Goal: Task Accomplishment & Management: Manage account settings

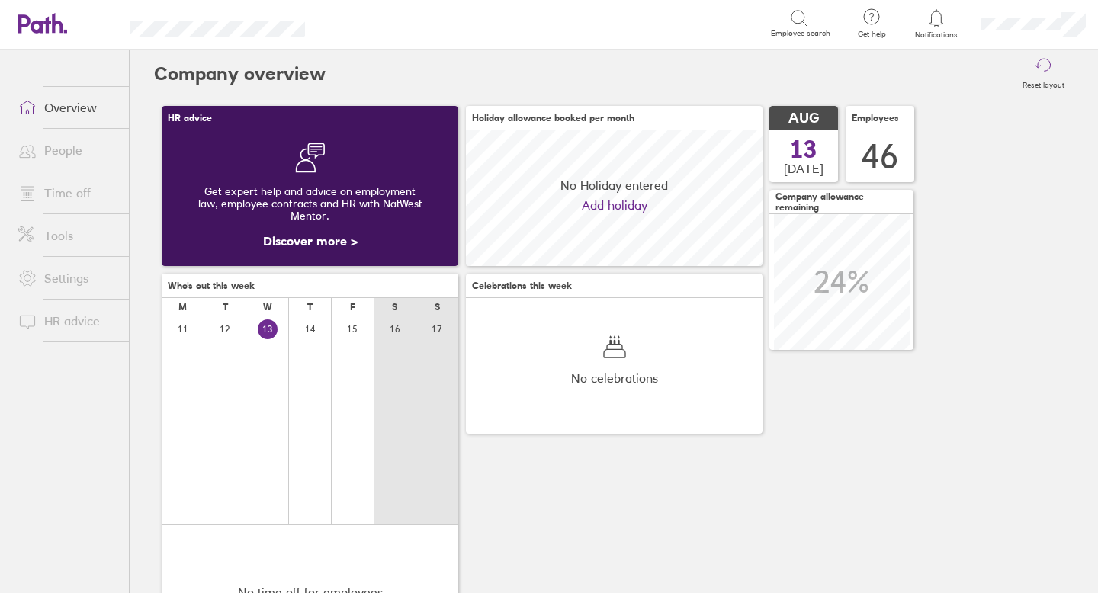
scroll to position [136, 297]
click at [71, 150] on link "People" at bounding box center [67, 150] width 123 height 31
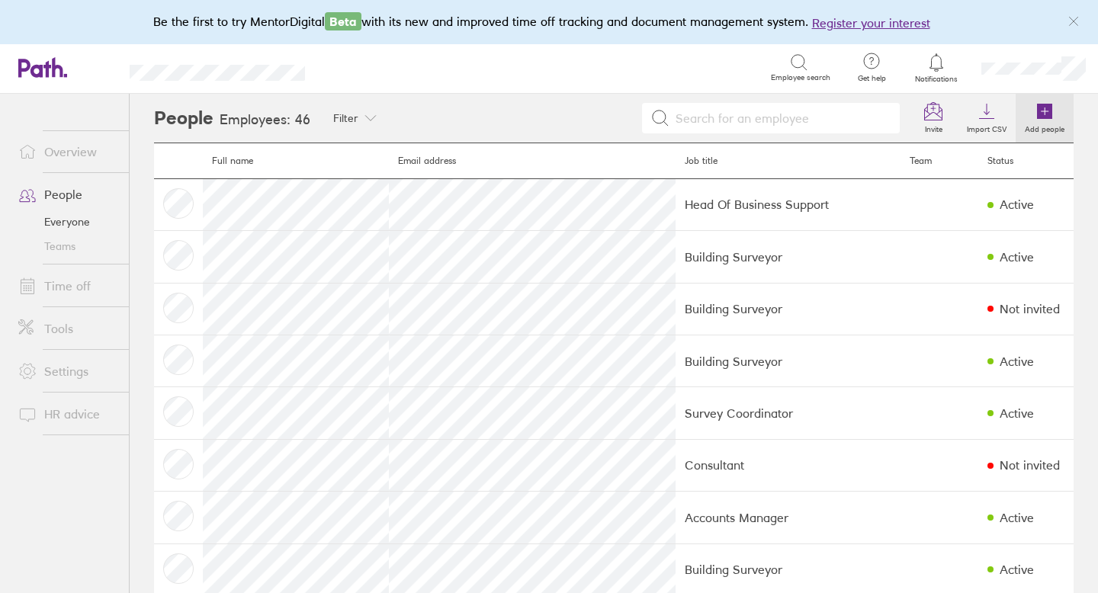
click at [1041, 111] on icon at bounding box center [1044, 111] width 15 height 15
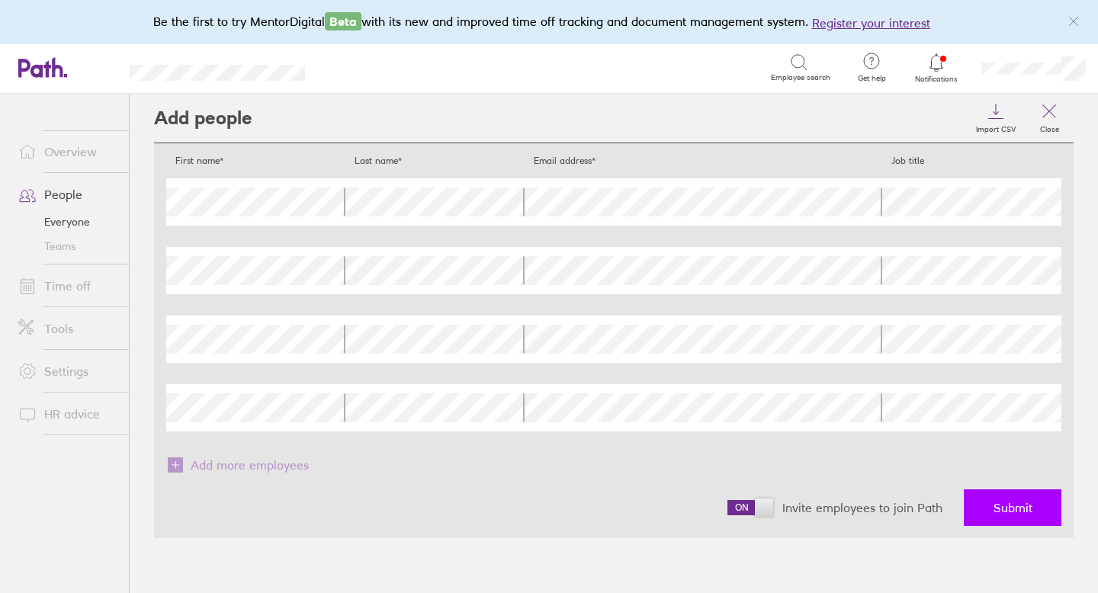
click at [1008, 503] on span "Submit" at bounding box center [1013, 508] width 39 height 14
click at [72, 284] on link "Time off" at bounding box center [67, 286] width 123 height 31
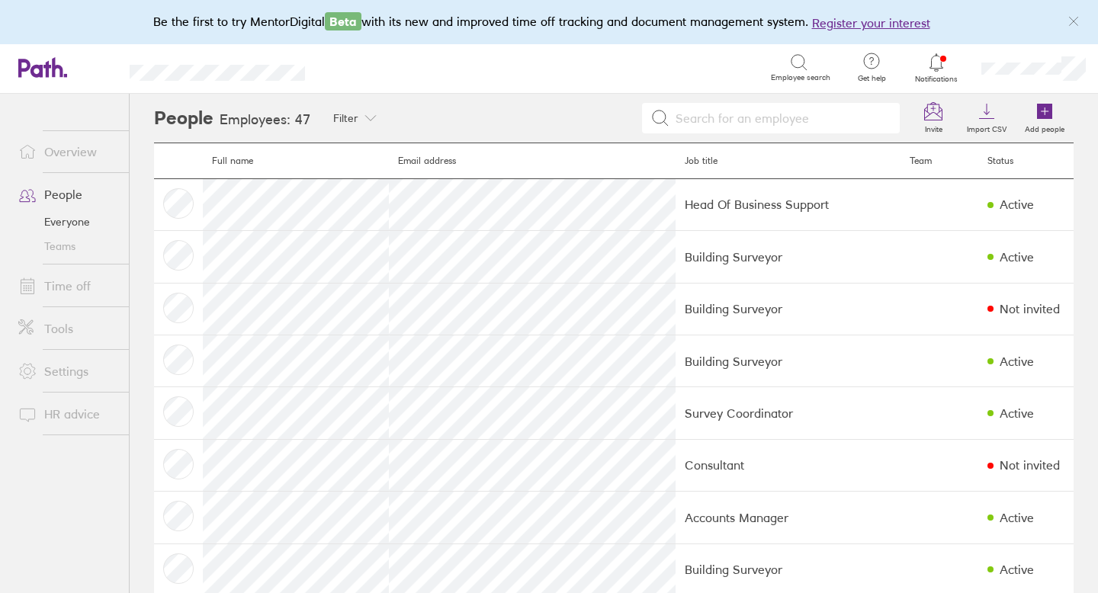
click at [69, 288] on link "Time off" at bounding box center [67, 286] width 123 height 31
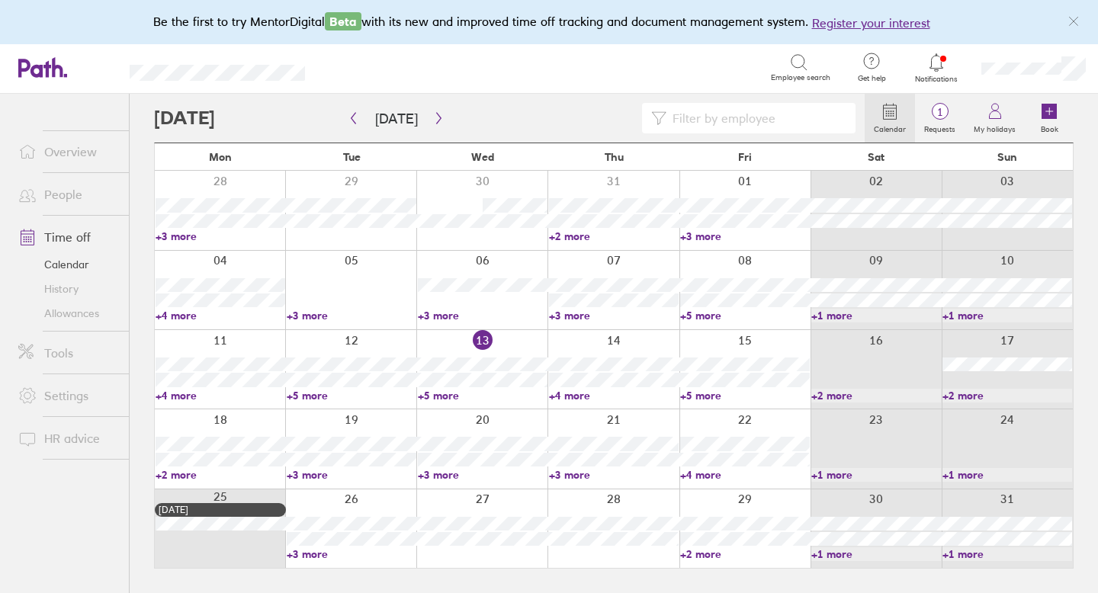
click at [86, 313] on link "Allowances" at bounding box center [67, 313] width 123 height 24
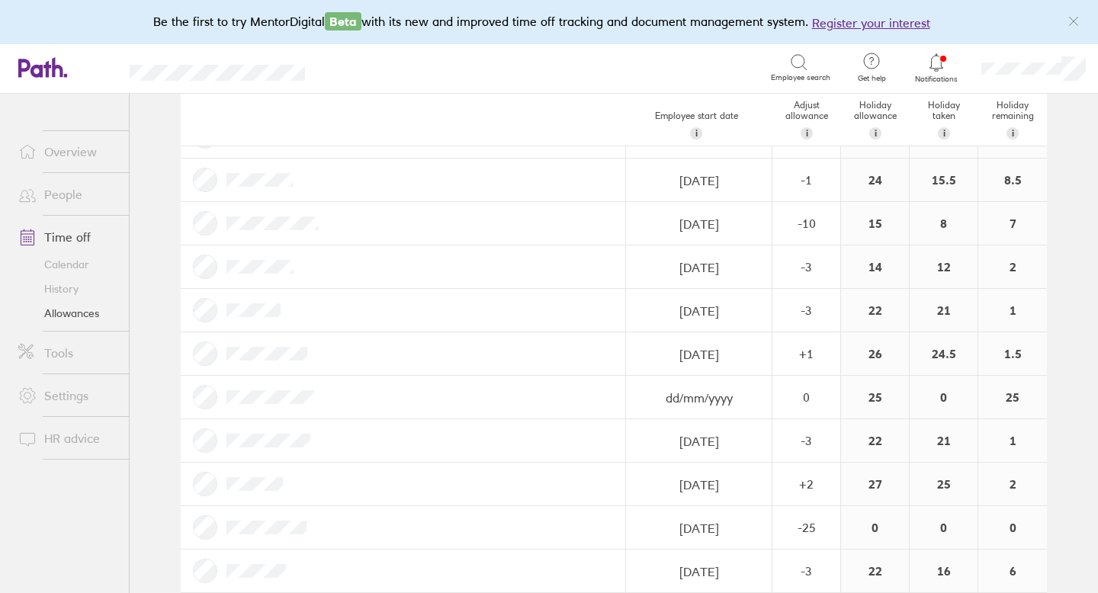
scroll to position [1505, 0]
select select "July"
select select "2025"
select select "August"
select select "2025"
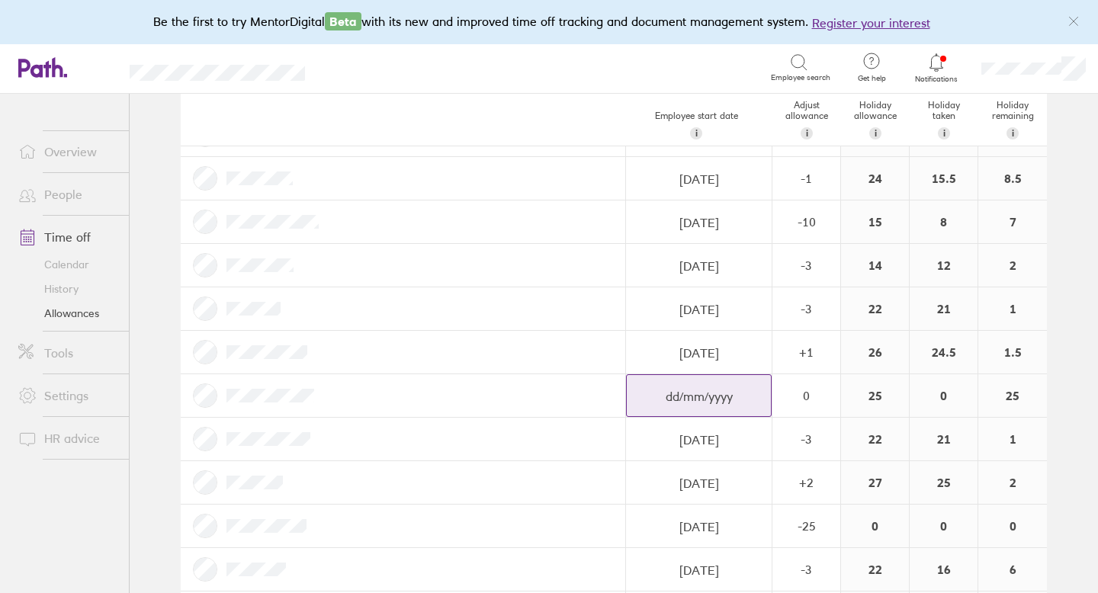
select select "September"
select select "2025"
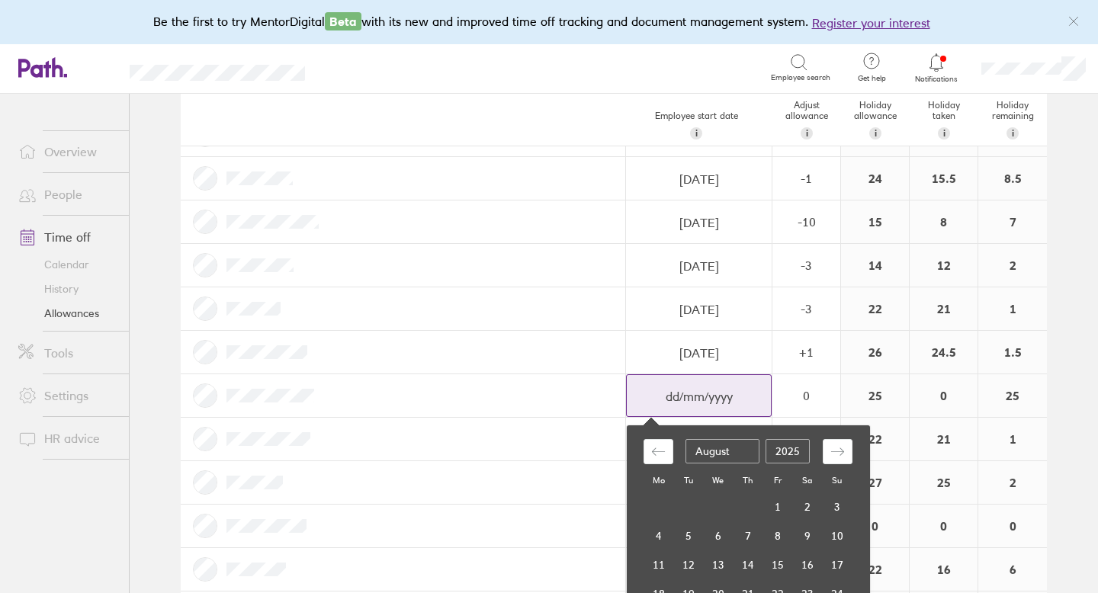
click at [730, 397] on input "dd/mm/yyyy" at bounding box center [699, 396] width 144 height 43
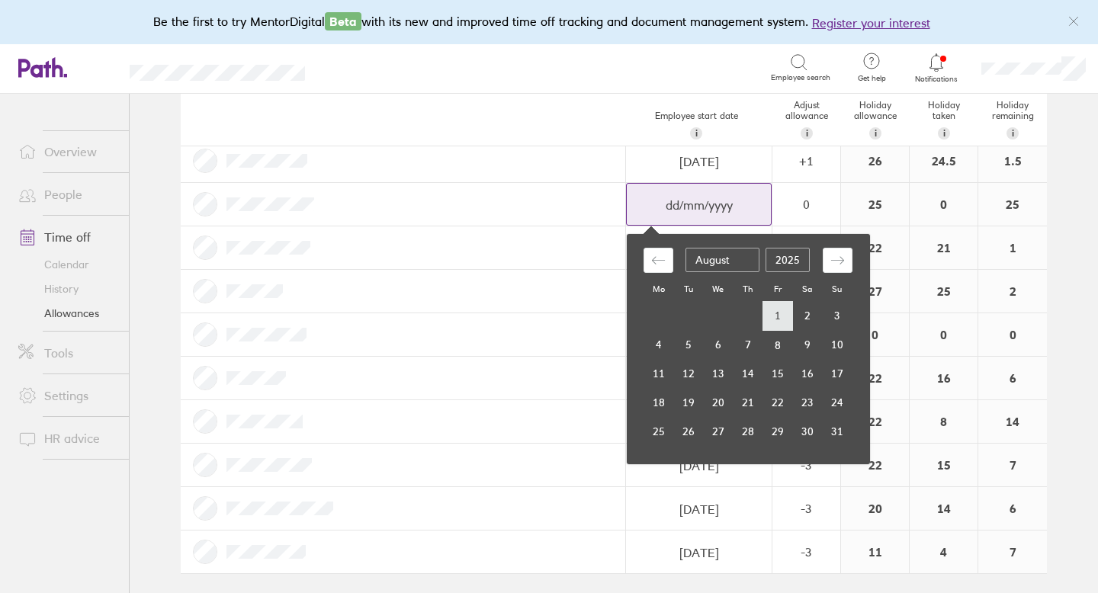
scroll to position [1701, 0]
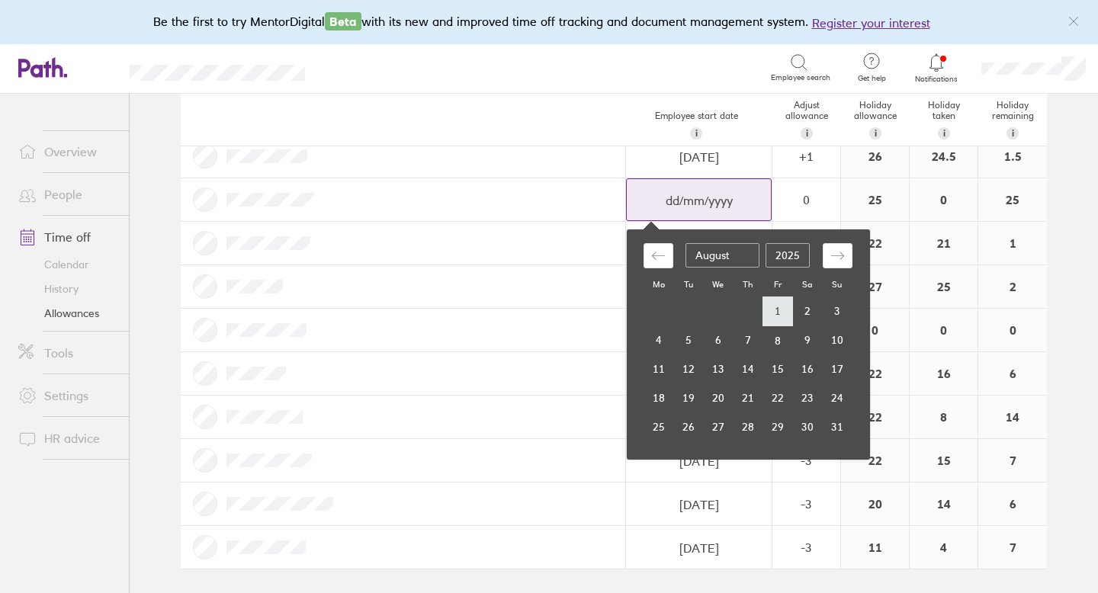
click at [781, 312] on td "1" at bounding box center [778, 311] width 30 height 29
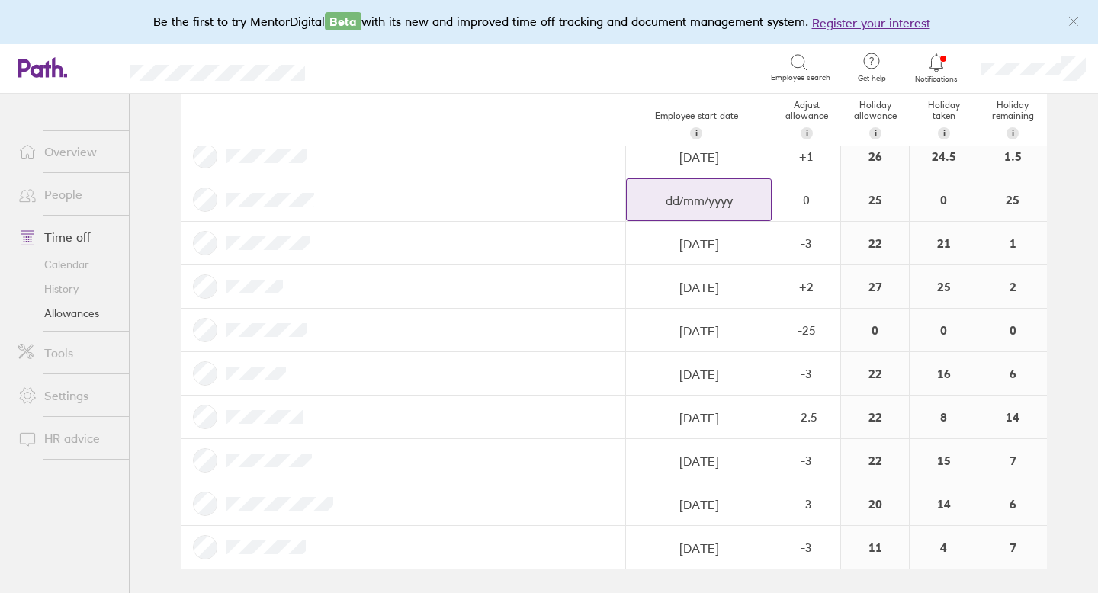
select select "July"
select select "2025"
select select "August"
select select "2025"
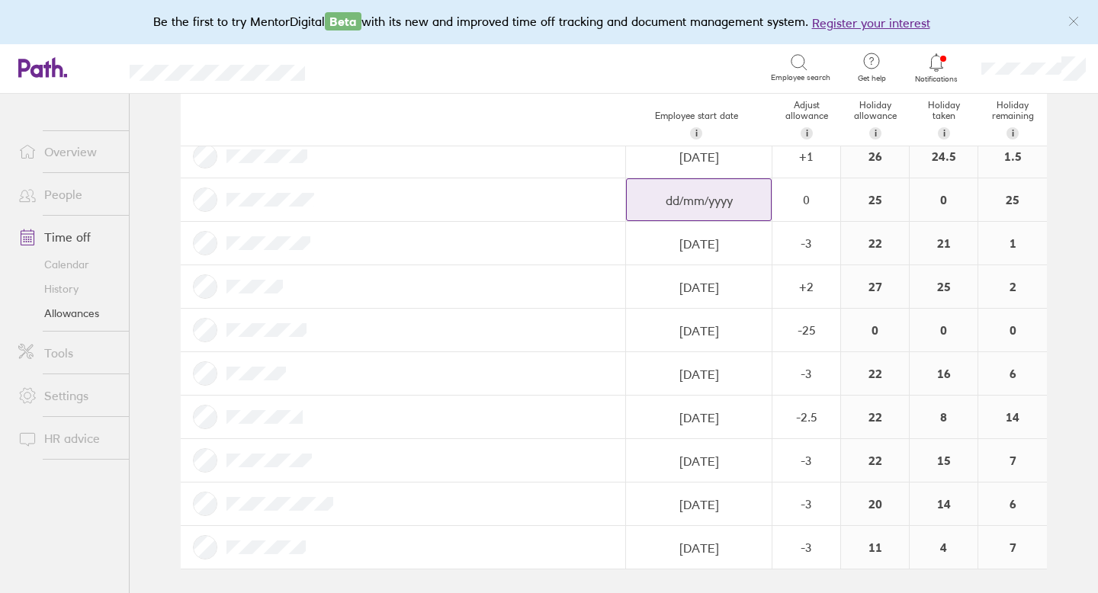
select select "September"
select select "2025"
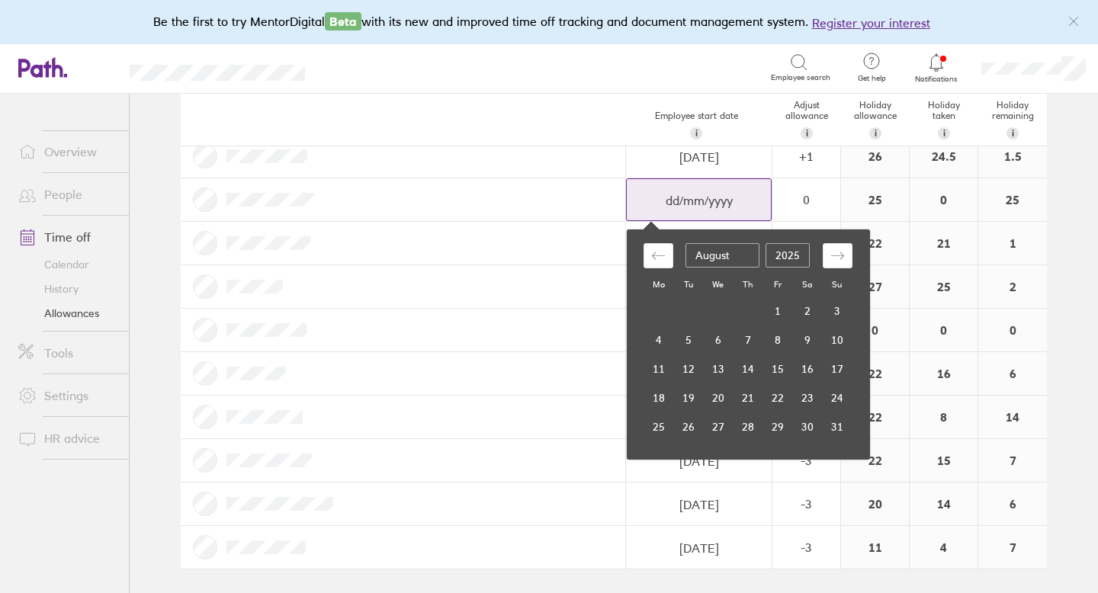
type input "[DATE]"
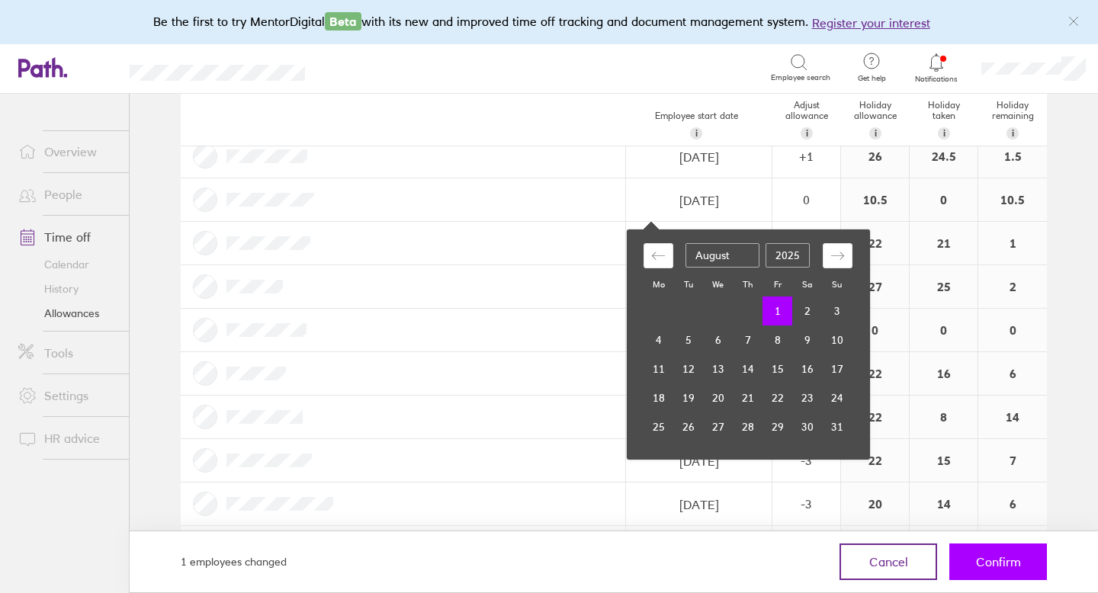
click at [992, 559] on span "Confirm" at bounding box center [998, 562] width 45 height 14
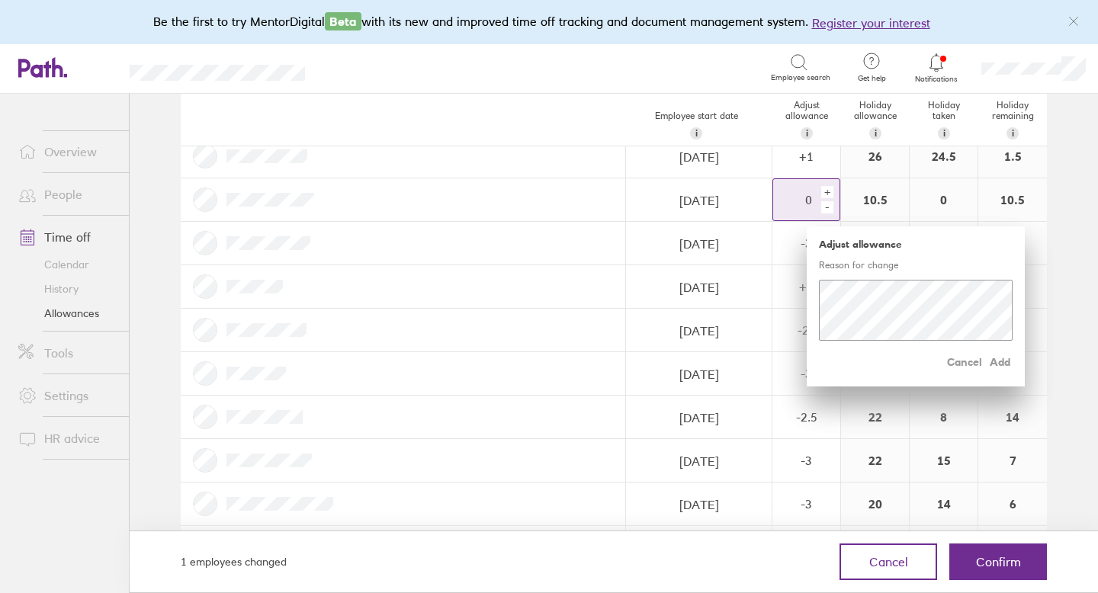
click at [828, 210] on div "-" at bounding box center [827, 207] width 12 height 12
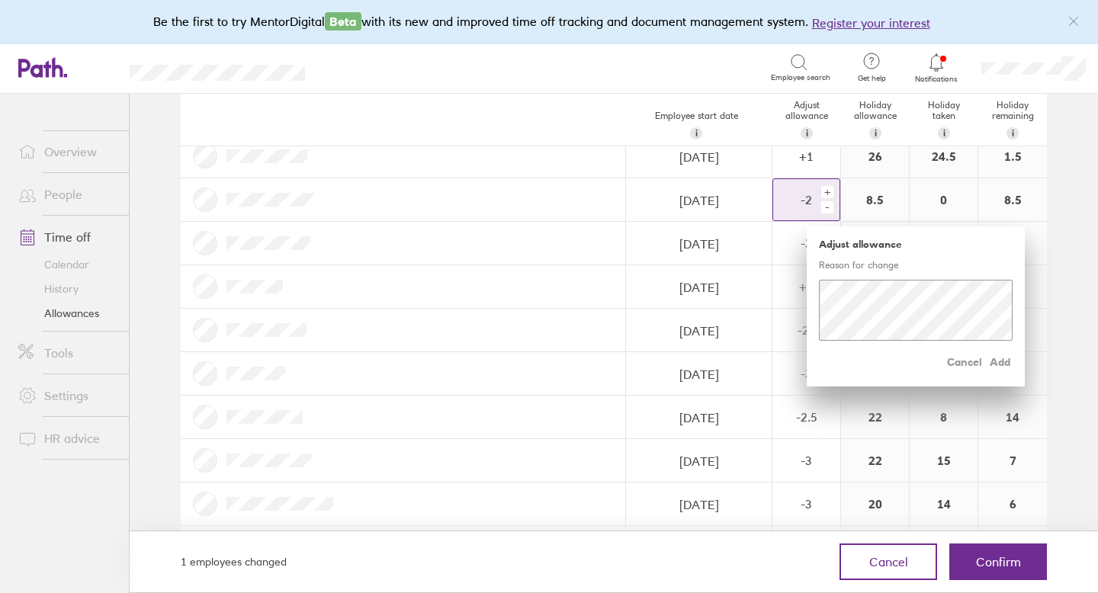
click at [828, 210] on div "-" at bounding box center [827, 207] width 12 height 12
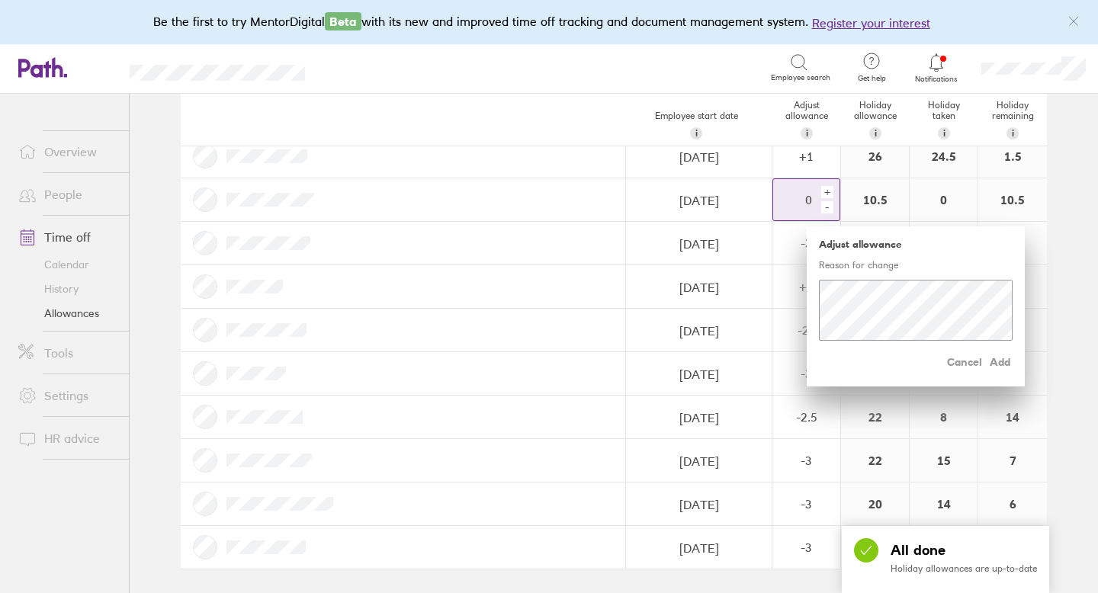
click at [831, 210] on div "-" at bounding box center [827, 207] width 12 height 12
click at [832, 210] on div "-" at bounding box center [827, 207] width 12 height 12
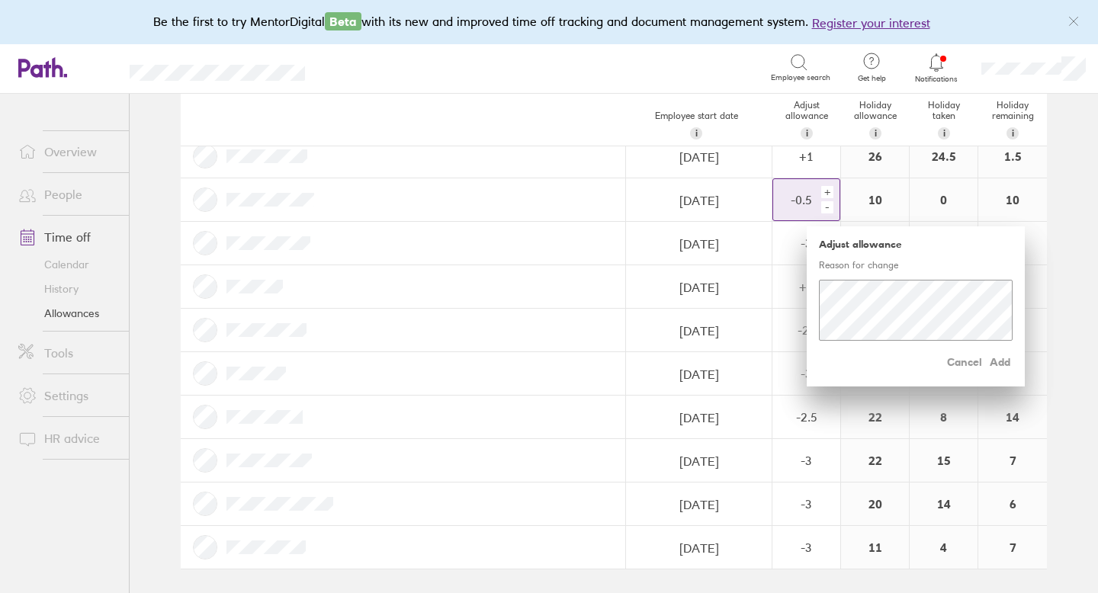
click at [832, 211] on div "-" at bounding box center [827, 207] width 12 height 12
click at [833, 211] on div "-" at bounding box center [827, 207] width 12 height 12
click at [828, 207] on div "-" at bounding box center [827, 207] width 12 height 12
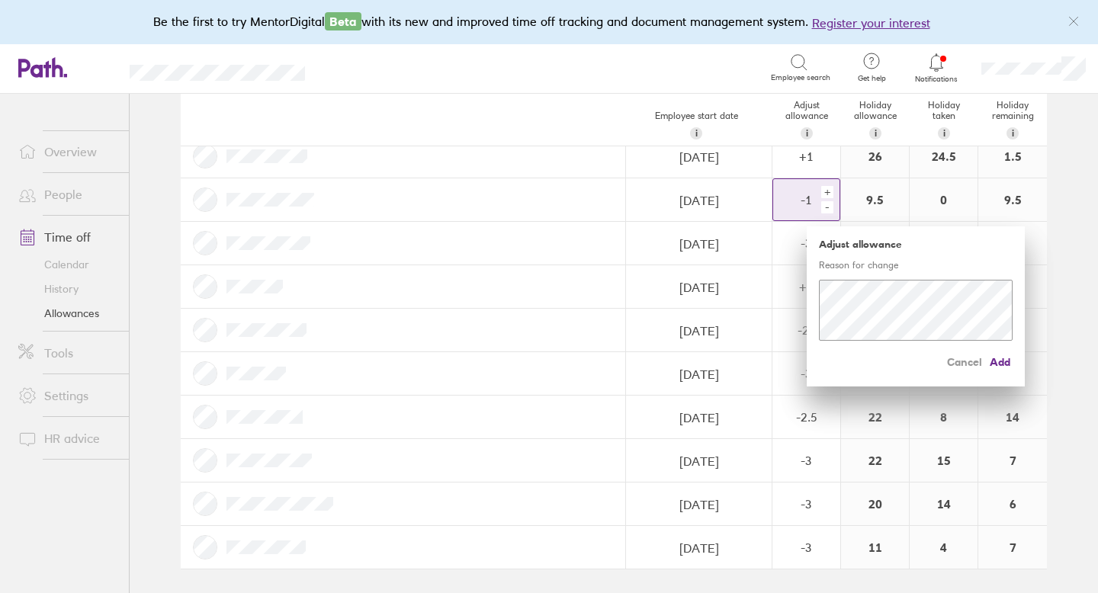
click at [828, 207] on div "-" at bounding box center [827, 207] width 12 height 12
click at [997, 361] on span "Add" at bounding box center [1001, 362] width 24 height 24
click at [827, 207] on div "-" at bounding box center [827, 207] width 12 height 12
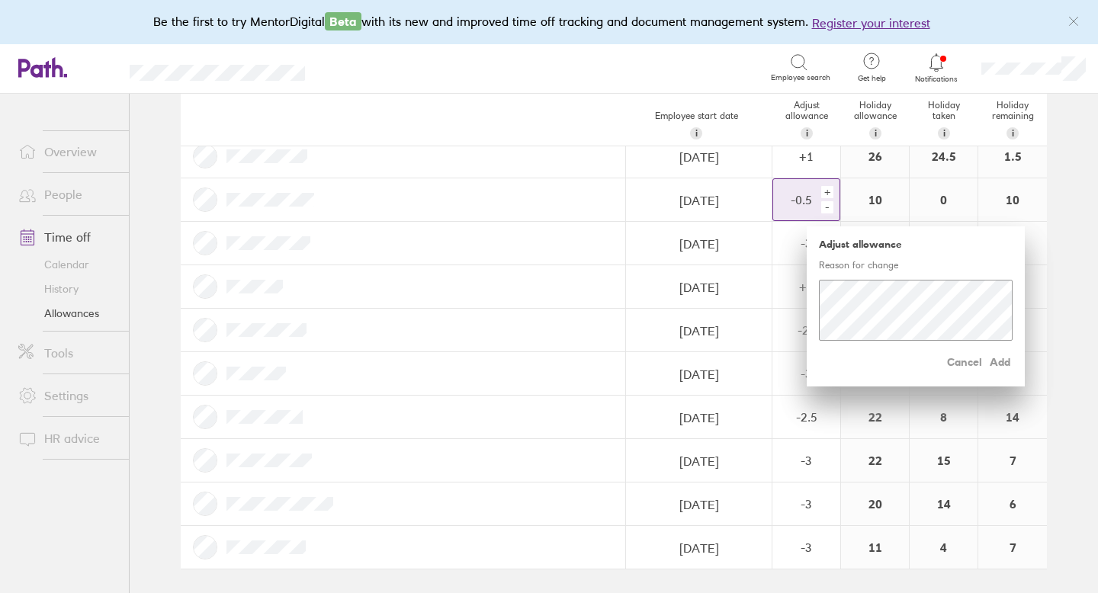
click at [827, 207] on div "-" at bounding box center [827, 207] width 12 height 12
click at [1005, 363] on span "Add" at bounding box center [1001, 362] width 24 height 24
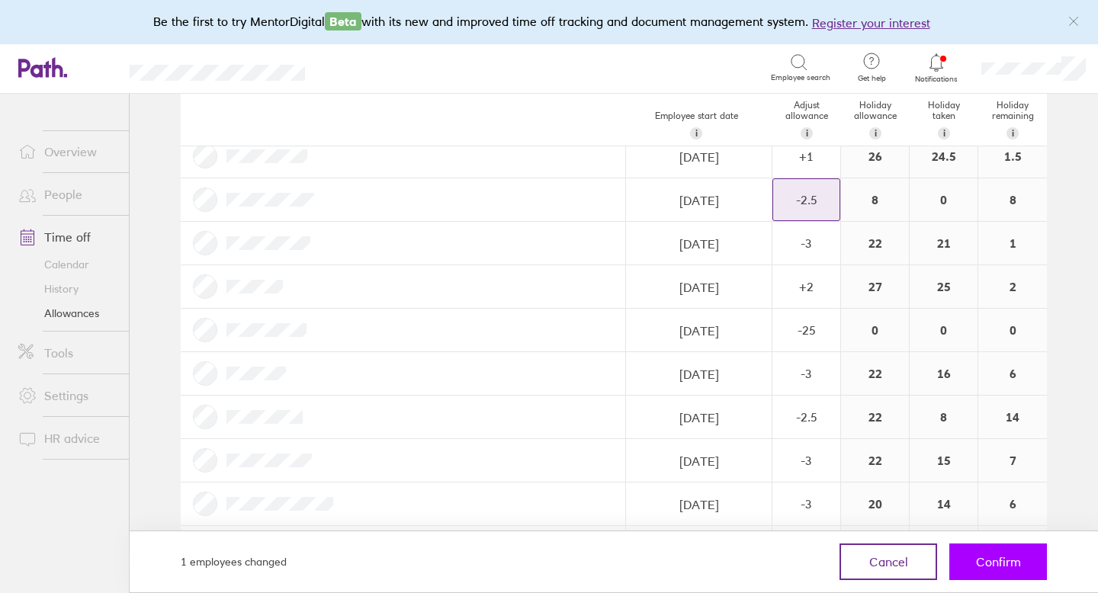
click at [1019, 555] on span "Confirm" at bounding box center [998, 562] width 45 height 14
click at [1000, 560] on span "Confirm" at bounding box center [998, 562] width 45 height 14
click at [1004, 561] on span "Confirm" at bounding box center [998, 562] width 45 height 14
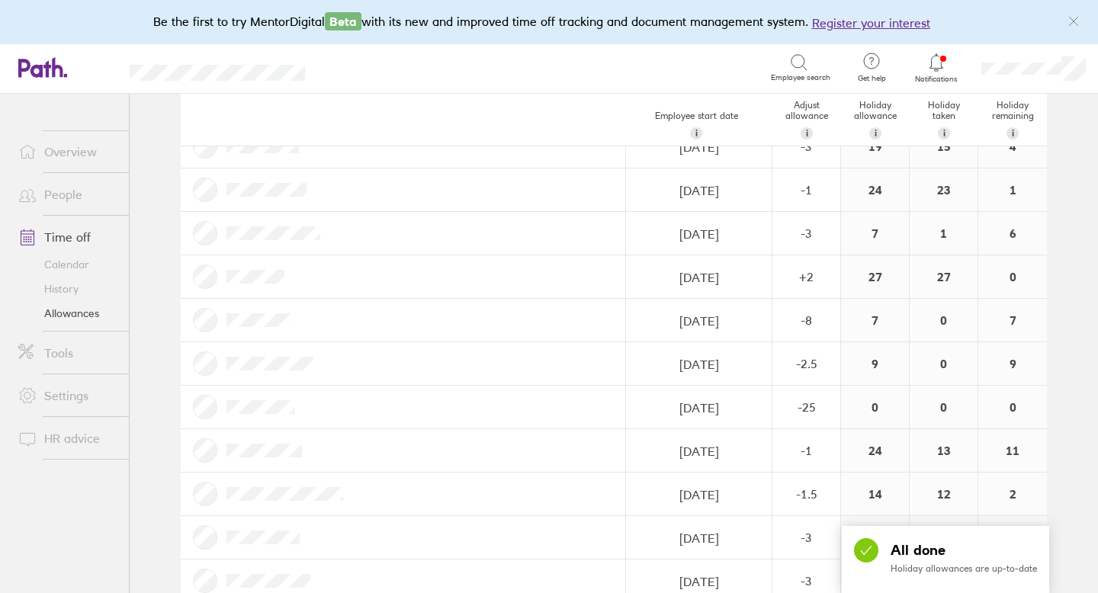
scroll to position [670, 0]
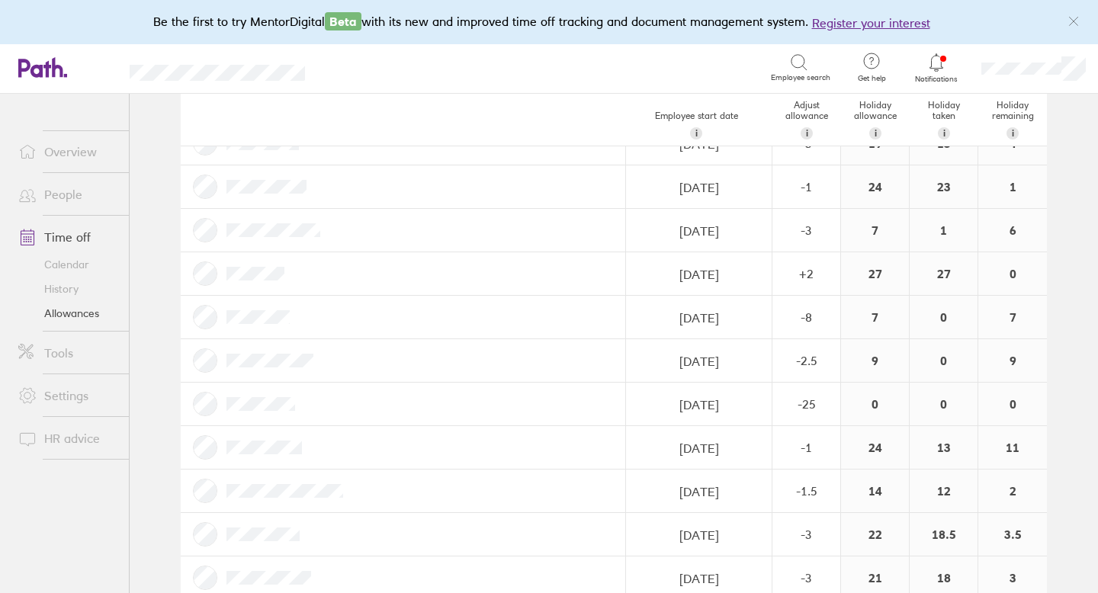
click at [85, 238] on link "Time off" at bounding box center [67, 237] width 123 height 31
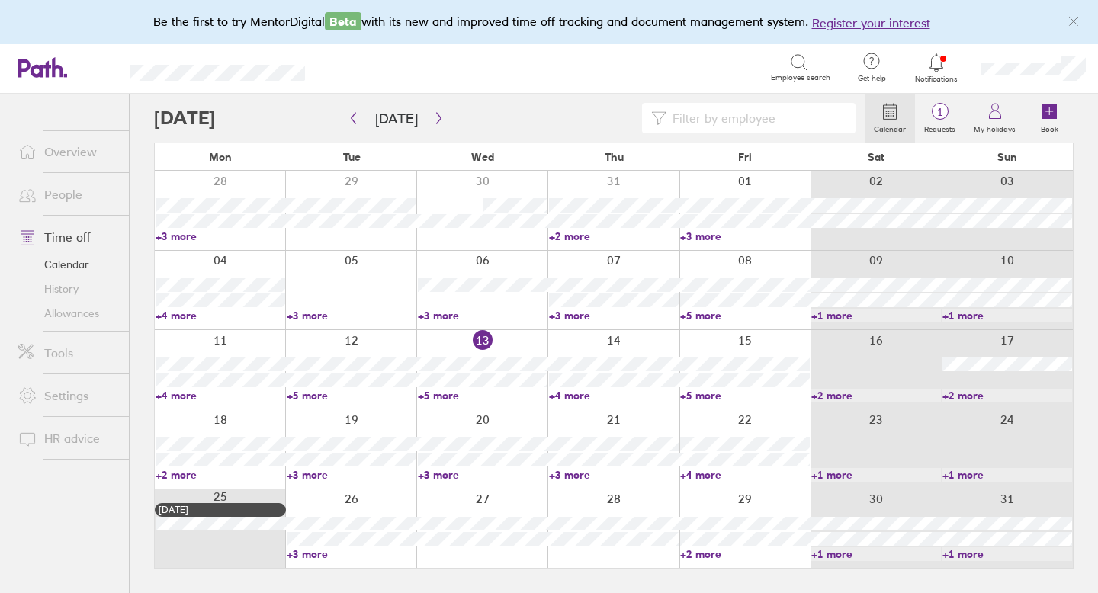
click at [944, 108] on span "1" at bounding box center [940, 112] width 50 height 12
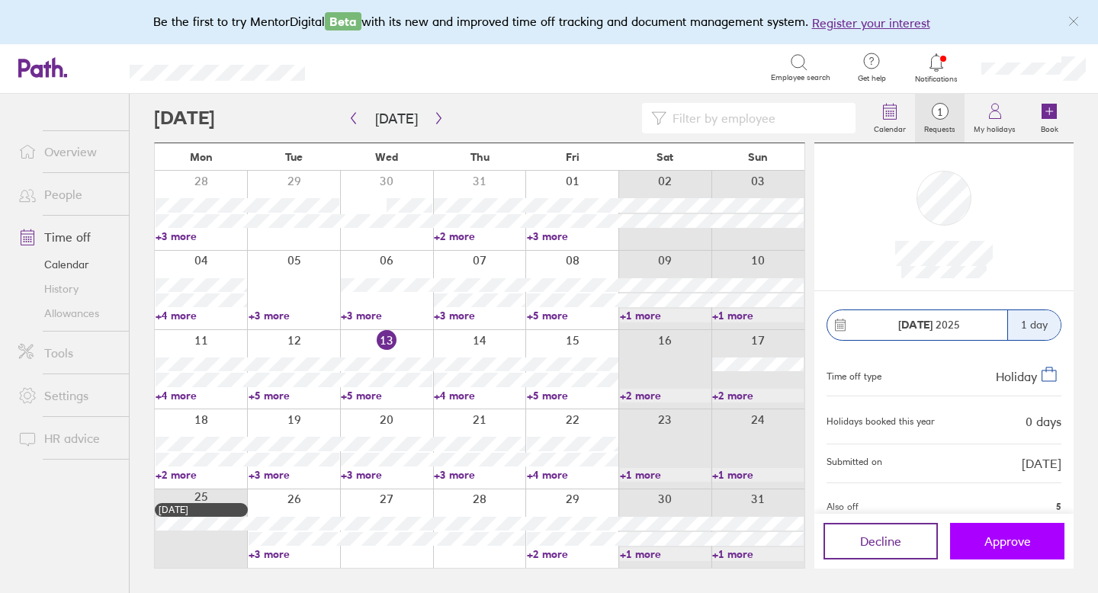
click at [1021, 542] on span "Approve" at bounding box center [1008, 542] width 47 height 14
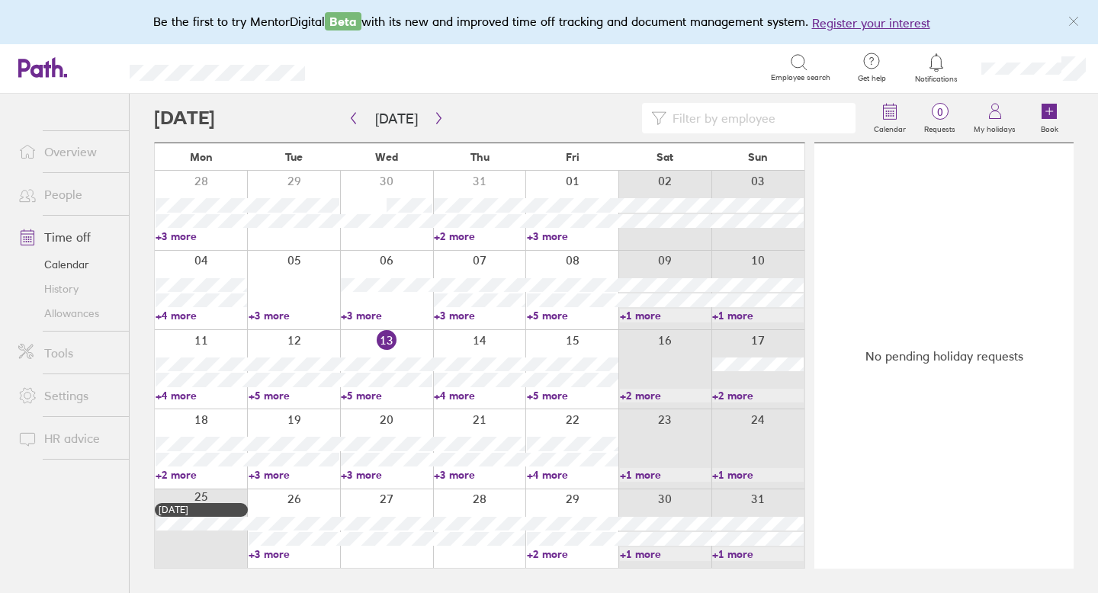
click at [66, 316] on link "Allowances" at bounding box center [67, 313] width 123 height 24
